Goal: Task Accomplishment & Management: Use online tool/utility

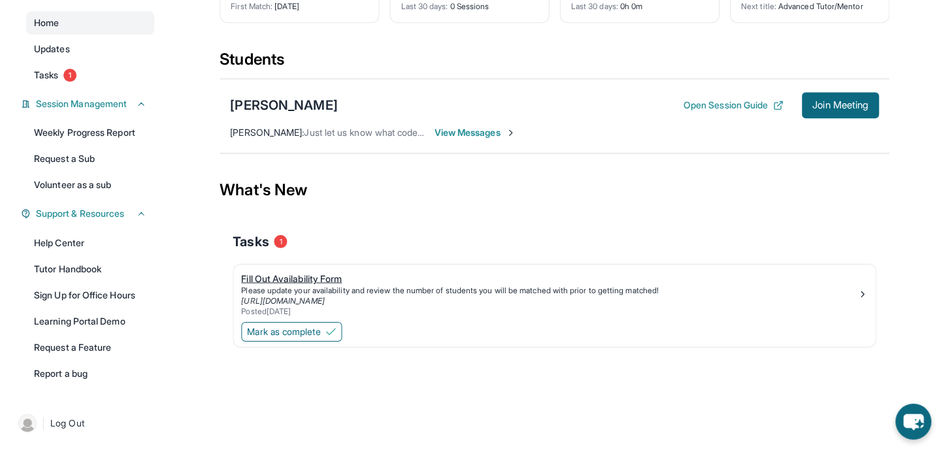
scroll to position [114, 0]
click at [309, 283] on div "Fill Out Availability Form" at bounding box center [548, 278] width 615 height 13
click at [308, 334] on span "Mark as complete" at bounding box center [283, 331] width 73 height 13
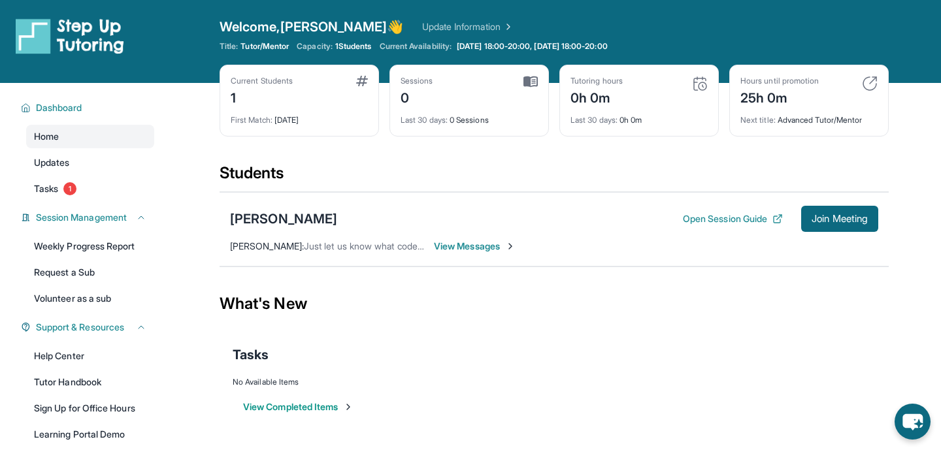
scroll to position [0, 0]
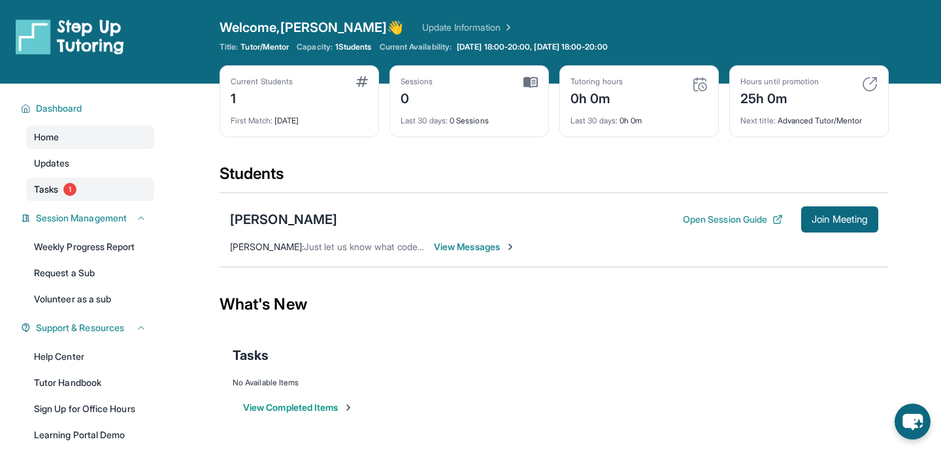
click at [84, 191] on link "Tasks 1" at bounding box center [90, 190] width 128 height 24
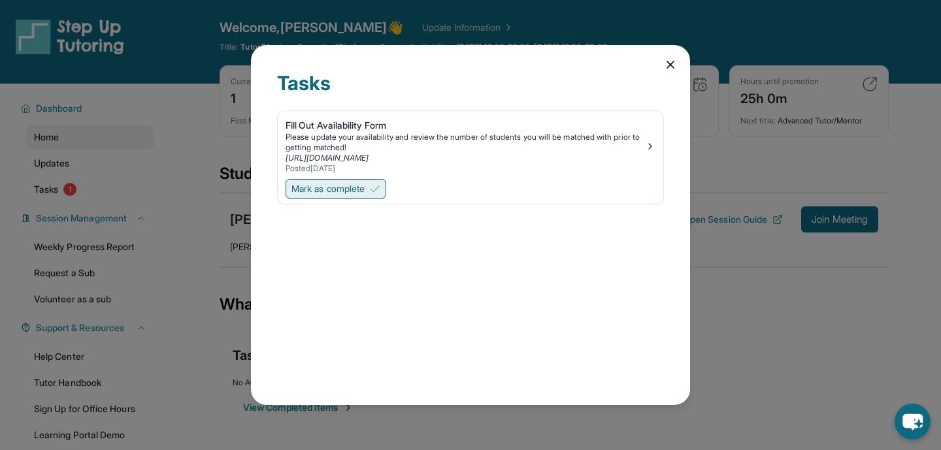
click at [360, 188] on span "Mark as complete" at bounding box center [327, 188] width 73 height 13
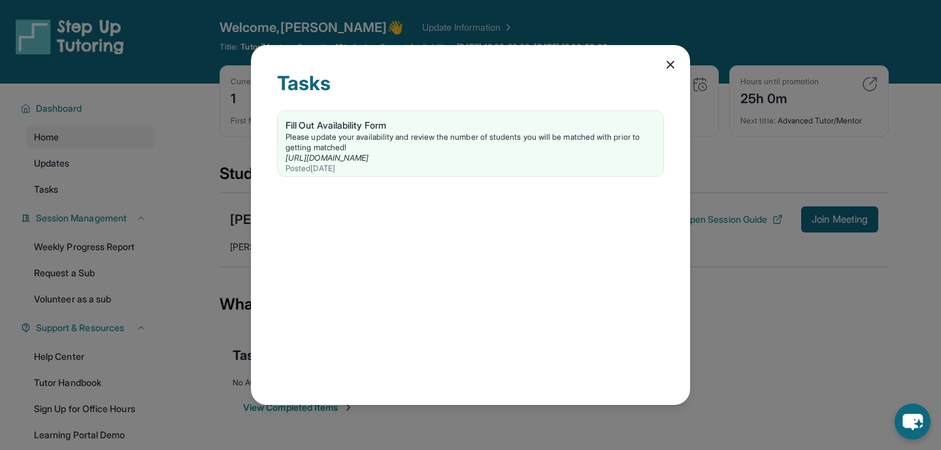
click at [671, 70] on icon at bounding box center [670, 64] width 13 height 13
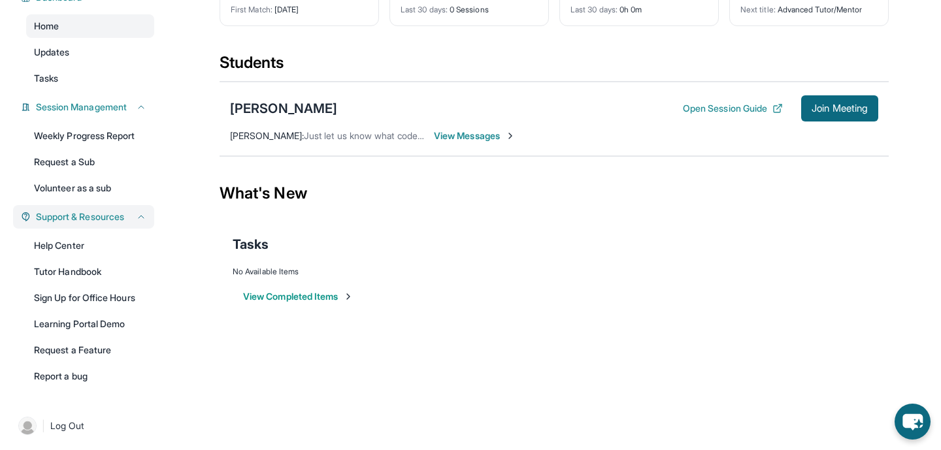
scroll to position [114, 0]
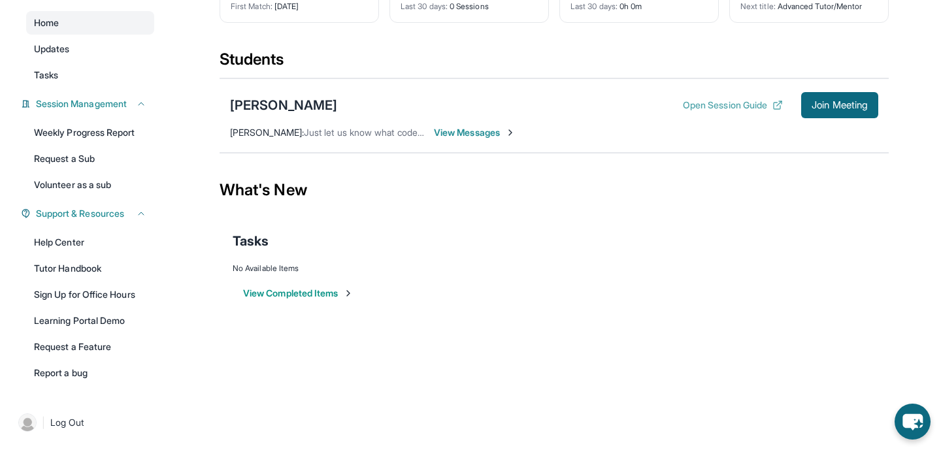
click at [775, 101] on icon at bounding box center [777, 105] width 10 height 10
click at [86, 269] on link "Tutor Handbook" at bounding box center [90, 269] width 128 height 24
click at [840, 106] on span "Join Meeting" at bounding box center [839, 105] width 56 height 8
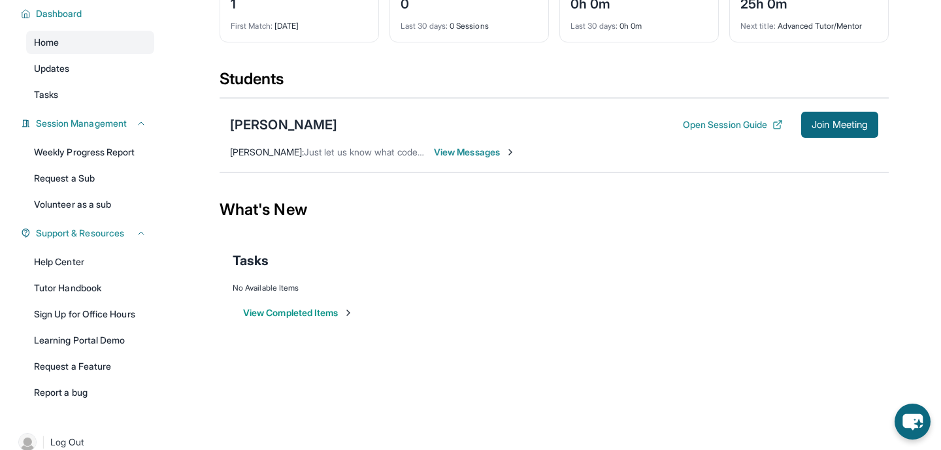
scroll to position [105, 0]
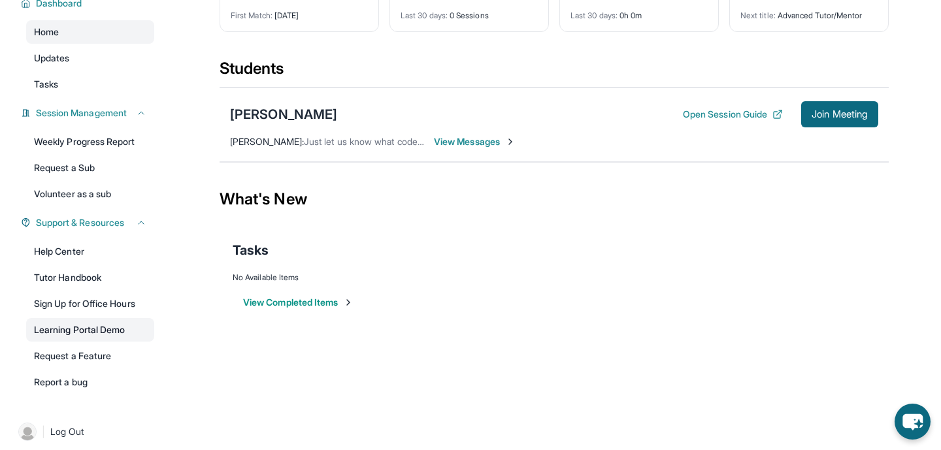
click at [99, 332] on link "Learning Portal Demo" at bounding box center [90, 330] width 128 height 24
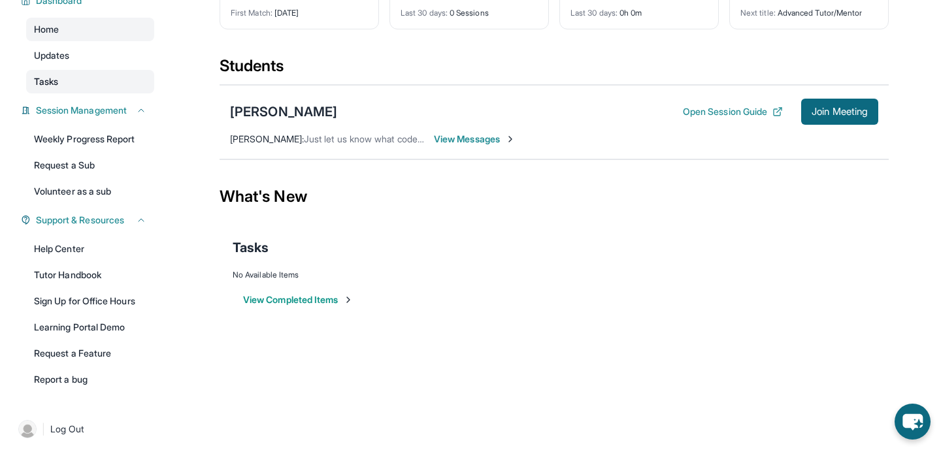
scroll to position [114, 0]
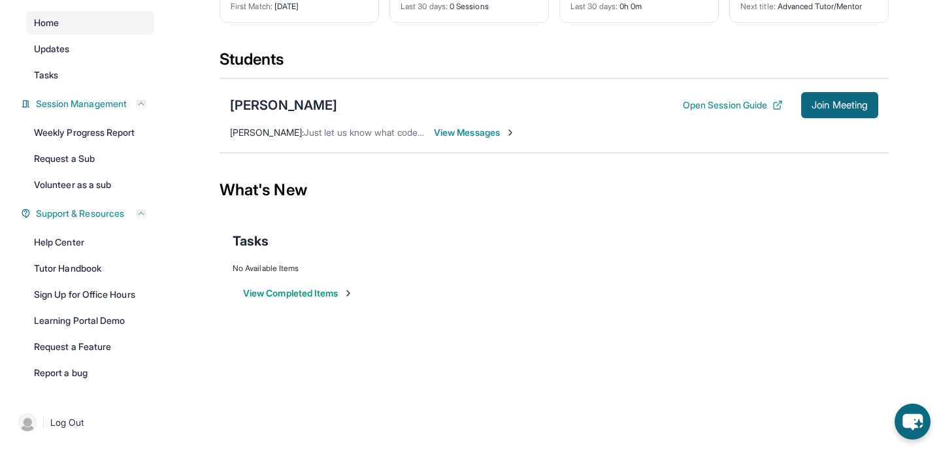
click at [709, 112] on div "Open Session Guide Join Meeting" at bounding box center [780, 105] width 195 height 26
click at [709, 102] on button "Open Session Guide" at bounding box center [733, 105] width 100 height 13
